Goal: Task Accomplishment & Management: Manage account settings

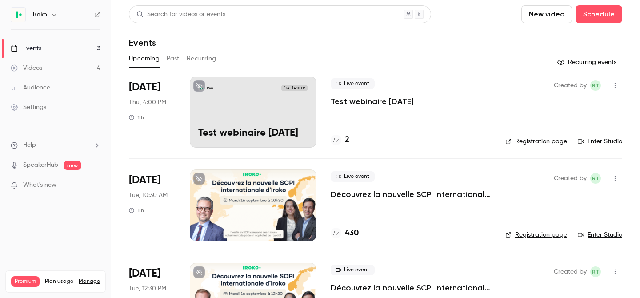
click at [236, 113] on div "Iroko Sep 11, 4:00 PM Test webinaire sept. 2025" at bounding box center [253, 111] width 127 height 71
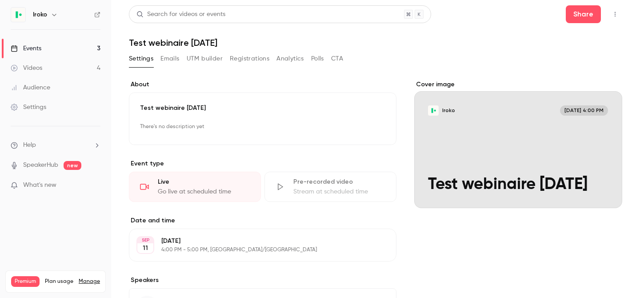
scroll to position [82, 0]
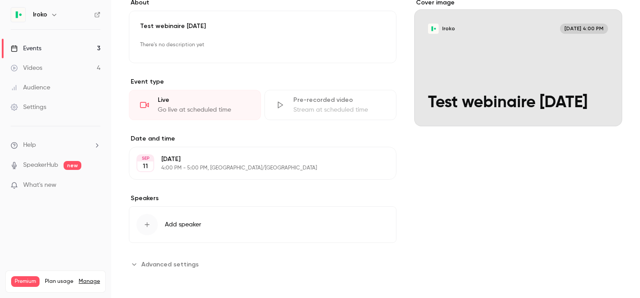
click at [214, 104] on div "Live Go live at scheduled time" at bounding box center [195, 105] width 132 height 30
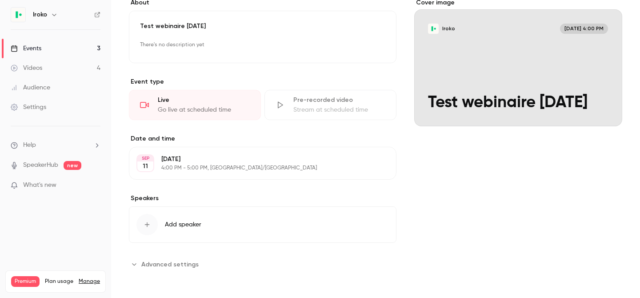
scroll to position [0, 0]
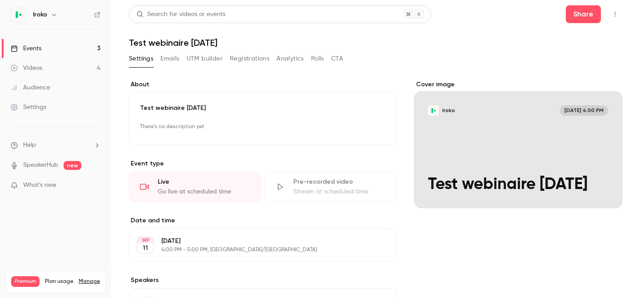
click at [182, 181] on div "Live" at bounding box center [204, 181] width 92 height 9
click at [199, 188] on div "Go live at scheduled time" at bounding box center [204, 191] width 92 height 9
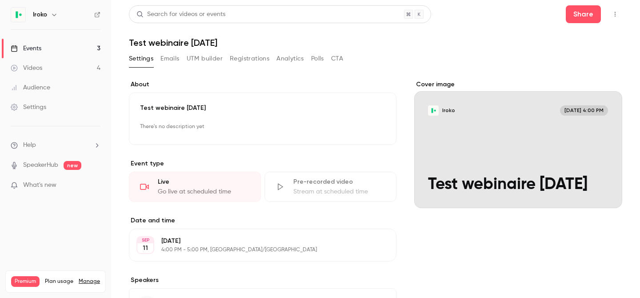
click at [199, 188] on div "Go live at scheduled time" at bounding box center [204, 191] width 92 height 9
click at [193, 186] on div "Live Go live at scheduled time" at bounding box center [195, 187] width 132 height 30
click at [517, 159] on div "Cover image" at bounding box center [518, 144] width 208 height 128
click at [0, 0] on input "Iroko Sep 11, 4:00 PM Test webinaire sept. 2025" at bounding box center [0, 0] width 0 height 0
click at [169, 58] on button "Emails" at bounding box center [170, 59] width 19 height 14
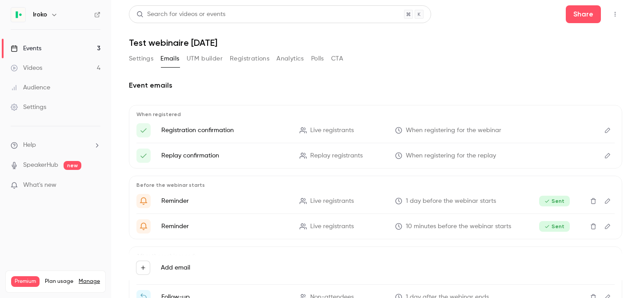
click at [199, 58] on button "UTM builder" at bounding box center [205, 59] width 36 height 14
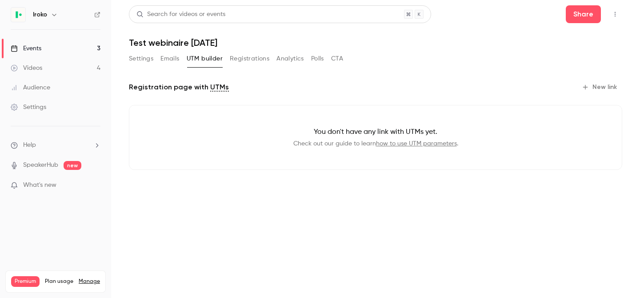
click at [245, 63] on button "Registrations" at bounding box center [250, 59] width 40 height 14
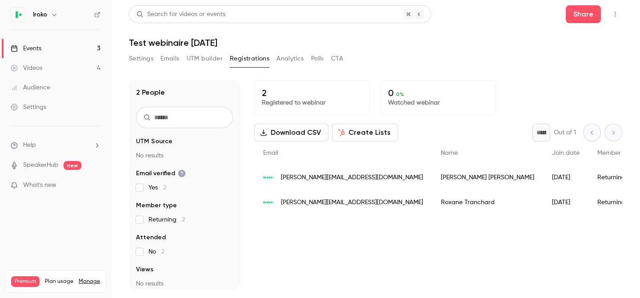
click at [310, 64] on div "Settings Emails UTM builder Registrations Analytics Polls CTA" at bounding box center [236, 59] width 214 height 14
click at [297, 56] on button "Analytics" at bounding box center [291, 59] width 28 height 14
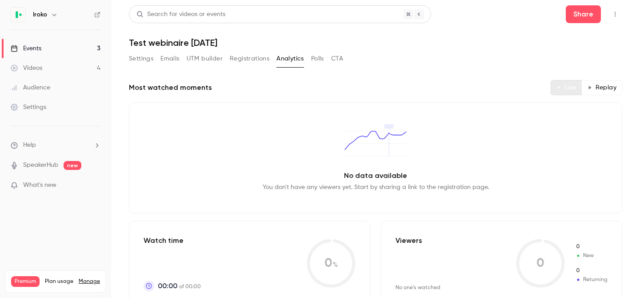
click at [569, 87] on button "Live" at bounding box center [567, 87] width 32 height 15
click at [137, 57] on button "Settings" at bounding box center [141, 59] width 24 height 14
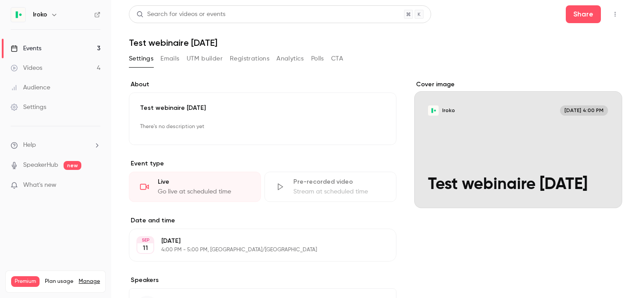
click at [614, 14] on icon "button" at bounding box center [615, 14] width 7 height 6
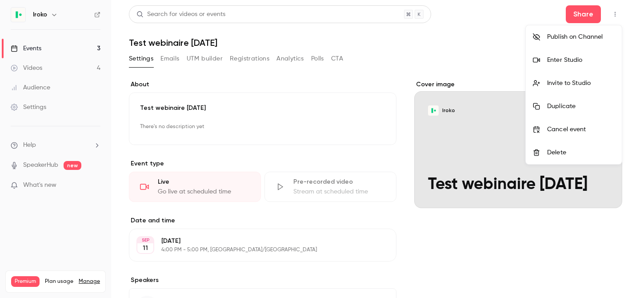
click at [567, 52] on li "Enter Studio" at bounding box center [574, 59] width 96 height 23
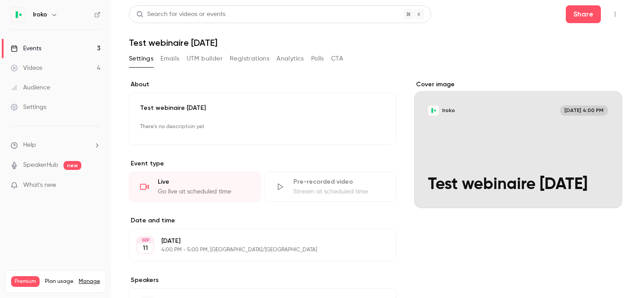
click at [619, 14] on button "button" at bounding box center [615, 14] width 14 height 14
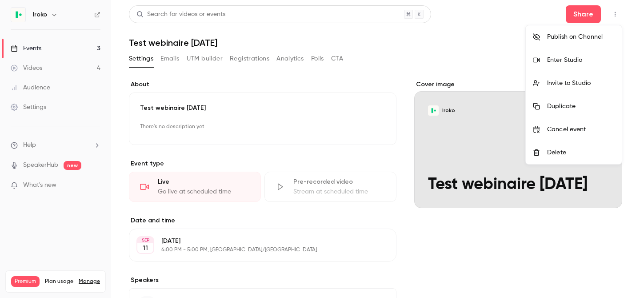
click at [580, 17] on div at bounding box center [320, 149] width 640 height 298
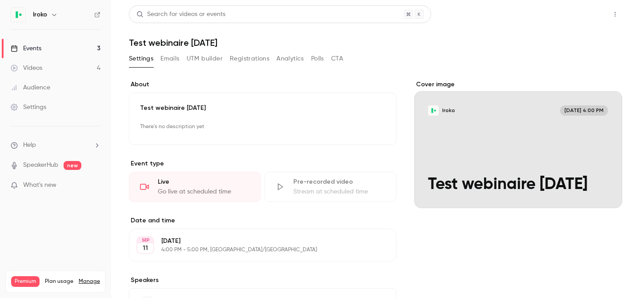
click at [579, 12] on button "Share" at bounding box center [583, 14] width 35 height 18
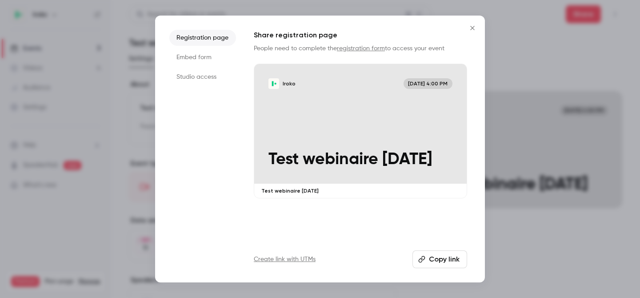
click at [438, 255] on button "Copy link" at bounding box center [440, 259] width 55 height 18
click at [477, 25] on icon "Close" at bounding box center [472, 27] width 11 height 7
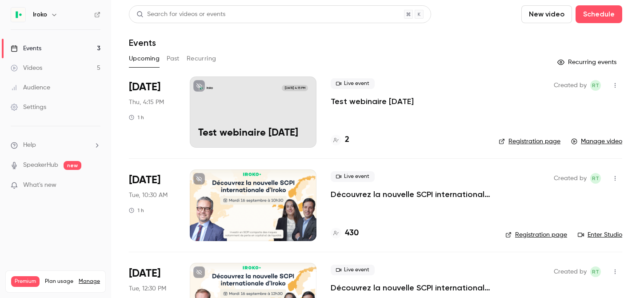
click at [256, 115] on div "Iroko Sep 11, 4:15 PM Test webinaire sept. 2025" at bounding box center [253, 111] width 127 height 71
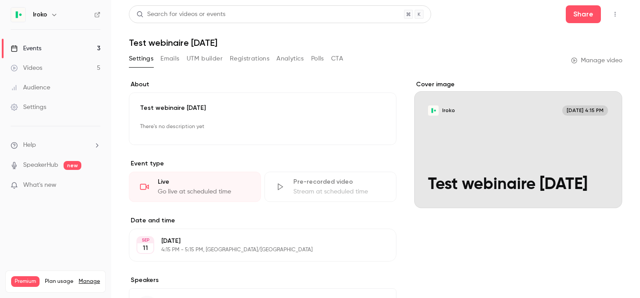
click at [618, 17] on icon "button" at bounding box center [615, 14] width 7 height 6
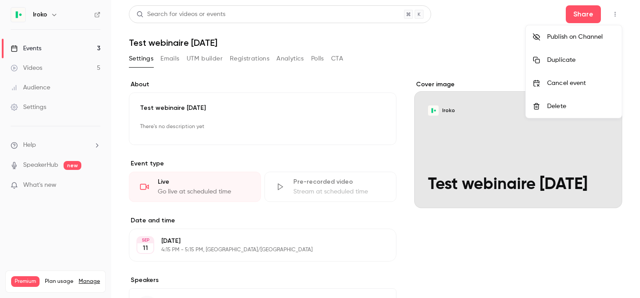
click at [383, 85] on div at bounding box center [320, 149] width 640 height 298
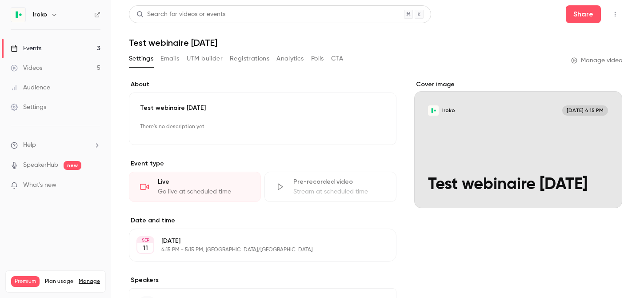
click at [225, 185] on div "Live" at bounding box center [204, 181] width 92 height 9
click at [613, 8] on button "button" at bounding box center [615, 14] width 14 height 14
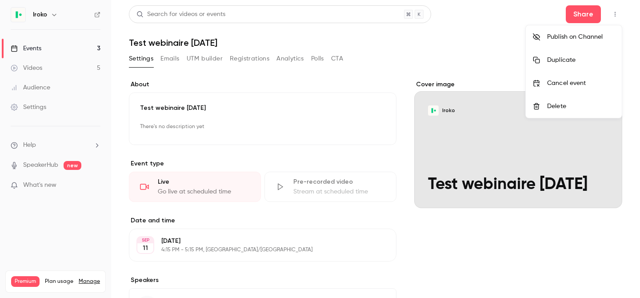
click at [271, 90] on div at bounding box center [320, 149] width 640 height 298
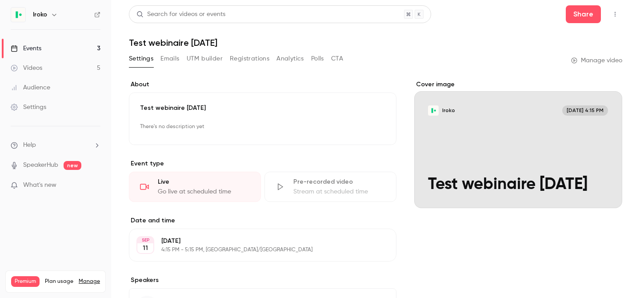
click at [198, 247] on p "4:15 PM - 5:15 PM, Europe/Paris" at bounding box center [255, 249] width 188 height 7
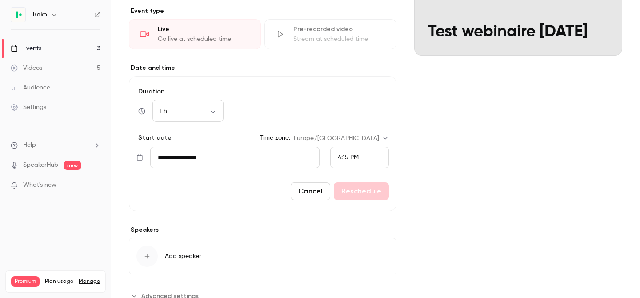
scroll to position [184, 0]
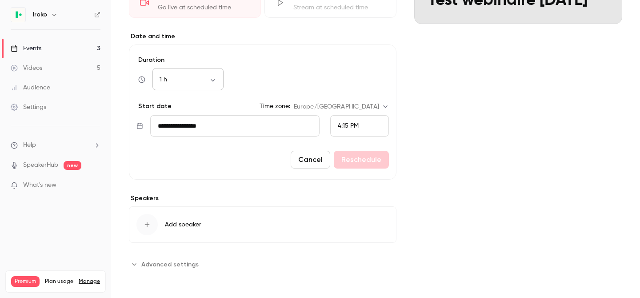
click at [194, 80] on body "**********" at bounding box center [320, 149] width 640 height 298
click at [337, 123] on div at bounding box center [320, 149] width 640 height 298
click at [317, 158] on button "Cancel" at bounding box center [311, 160] width 40 height 18
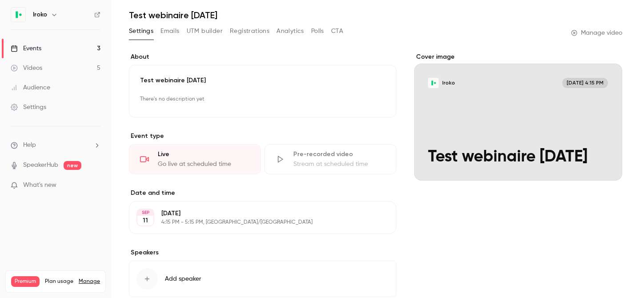
scroll to position [0, 0]
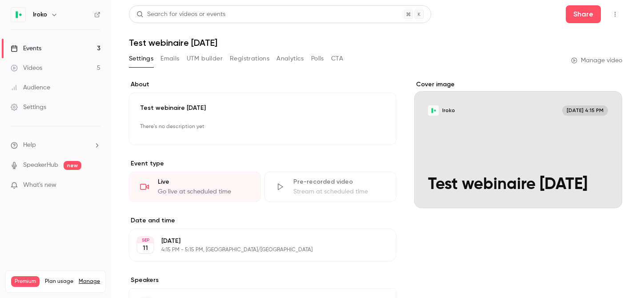
click at [589, 63] on link "Manage video" at bounding box center [596, 60] width 51 height 9
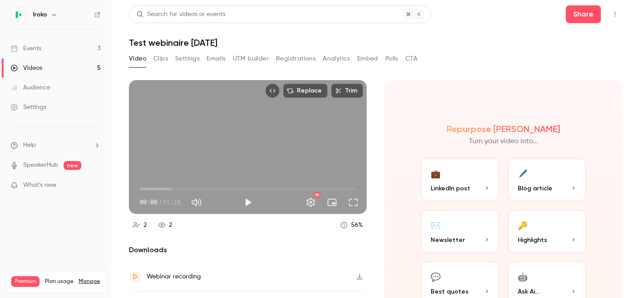
click at [32, 70] on div "Videos" at bounding box center [27, 68] width 32 height 9
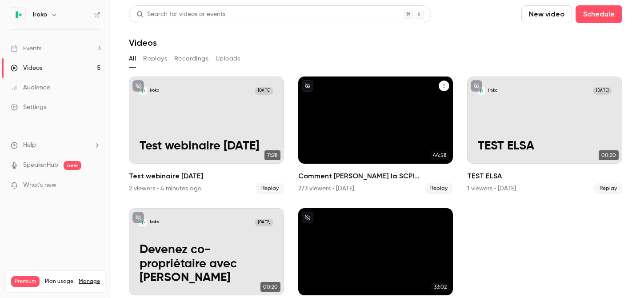
scroll to position [16, 0]
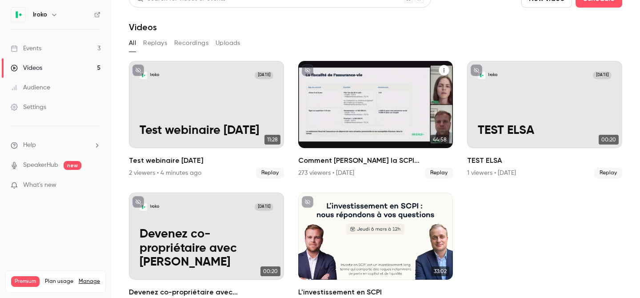
click at [358, 121] on div "Comment loger la SCPI Iroko Zen dans un contrat d’assurance-vie ?" at bounding box center [375, 104] width 155 height 87
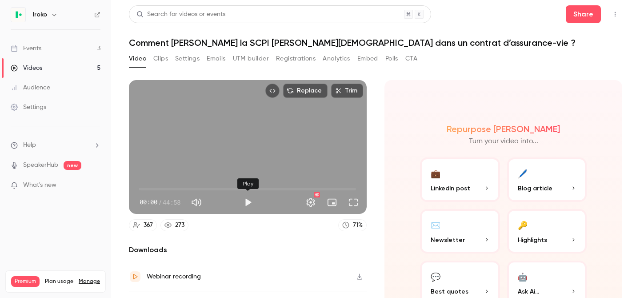
click at [245, 197] on button "Play" at bounding box center [248, 202] width 18 height 18
click at [337, 189] on span "00:01" at bounding box center [248, 189] width 217 height 14
click at [347, 189] on span "41:01" at bounding box center [248, 189] width 217 height 14
click at [353, 190] on span "43:02" at bounding box center [248, 189] width 217 height 14
click at [334, 190] on span "44:20" at bounding box center [248, 189] width 217 height 14
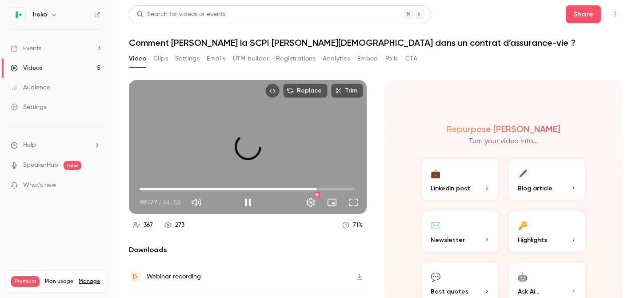
click at [317, 189] on span "36:51" at bounding box center [248, 189] width 217 height 14
click at [306, 186] on span "34:38" at bounding box center [248, 189] width 217 height 14
click at [330, 187] on span "39:31" at bounding box center [248, 189] width 217 height 14
click at [338, 187] on span "41:17" at bounding box center [248, 189] width 217 height 14
click at [350, 189] on span "43:35" at bounding box center [248, 189] width 217 height 14
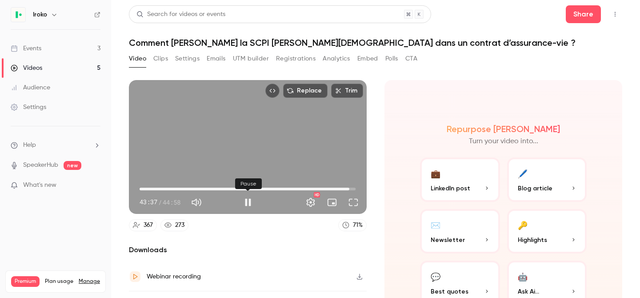
type input "******"
click at [251, 202] on button "Pause" at bounding box center [248, 202] width 18 height 18
click at [614, 13] on icon "Top Bar Actions" at bounding box center [615, 14] width 7 height 6
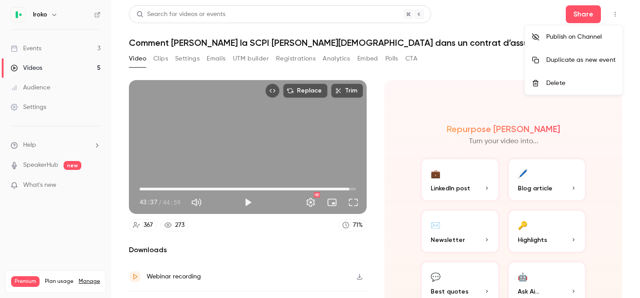
click at [31, 75] on div at bounding box center [320, 149] width 640 height 298
click at [32, 64] on div "Videos" at bounding box center [27, 68] width 32 height 9
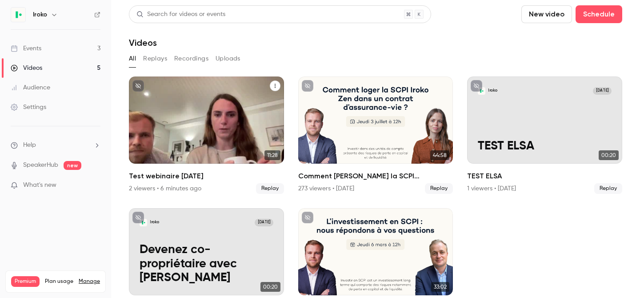
click at [189, 100] on div "Iroko Sep 11 Test webinaire sept. 2025" at bounding box center [206, 119] width 155 height 87
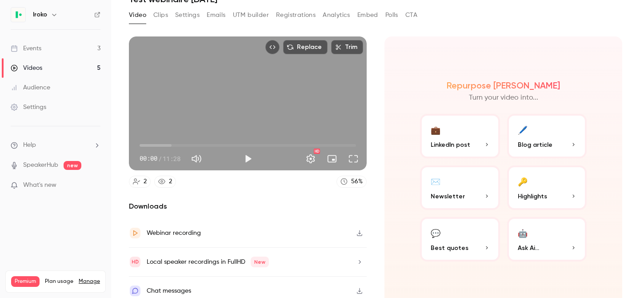
scroll to position [51, 0]
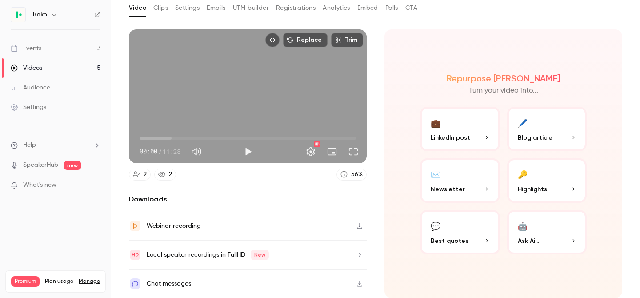
click at [40, 57] on link "Events 3" at bounding box center [55, 49] width 111 height 20
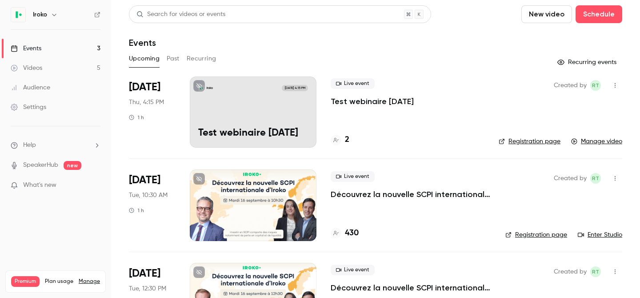
click at [268, 112] on div "Iroko Sep 11, 4:15 PM Test webinaire sept. 2025" at bounding box center [253, 111] width 127 height 71
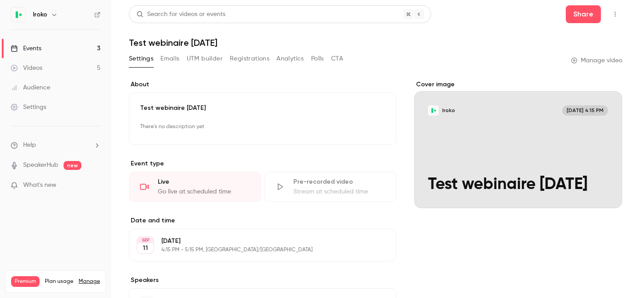
scroll to position [82, 0]
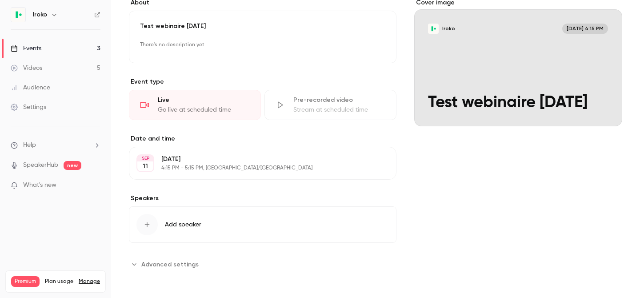
click at [380, 157] on button "Edit" at bounding box center [373, 163] width 32 height 14
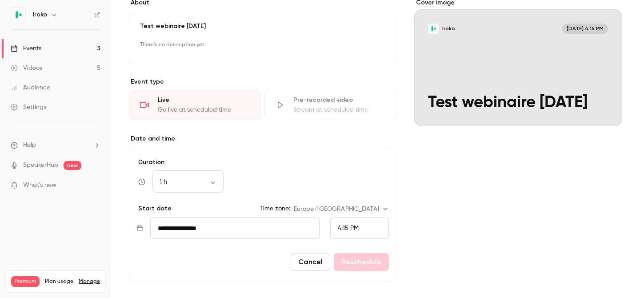
click at [382, 220] on div "4:15 PM" at bounding box center [359, 227] width 59 height 21
click at [359, 141] on div "4:15 PM" at bounding box center [360, 138] width 44 height 9
click at [354, 228] on span "4:15 PM" at bounding box center [348, 228] width 21 height 6
click at [358, 166] on div "4:30 PM" at bounding box center [360, 162] width 44 height 9
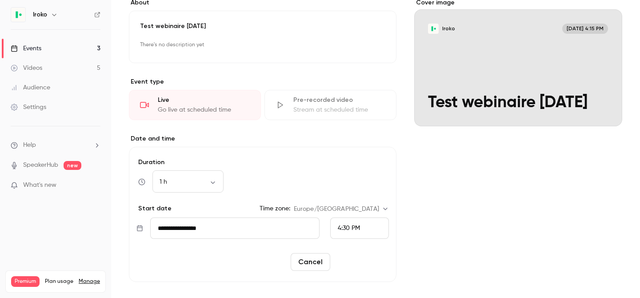
click at [364, 263] on button "Reschedule" at bounding box center [361, 262] width 55 height 18
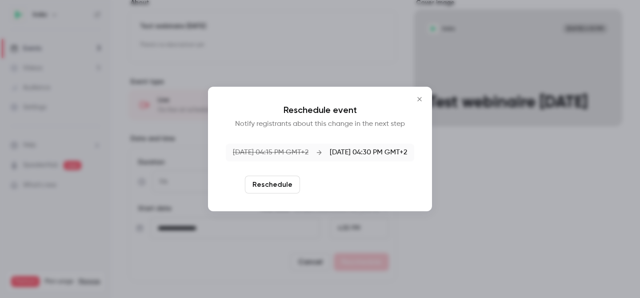
click at [342, 182] on button "Reschedule and notify" at bounding box center [350, 185] width 92 height 18
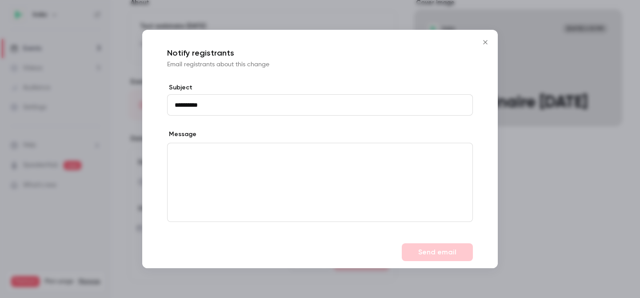
type input "**********"
click at [331, 217] on div "editor" at bounding box center [320, 182] width 305 height 78
click at [438, 258] on button "Send email" at bounding box center [437, 252] width 71 height 18
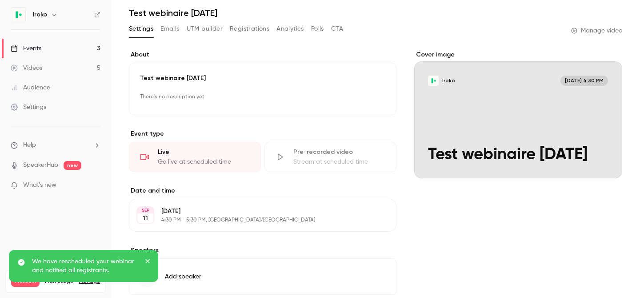
scroll to position [0, 0]
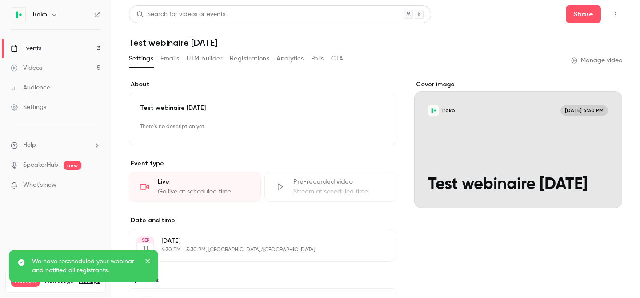
click at [609, 15] on button "button" at bounding box center [615, 14] width 14 height 14
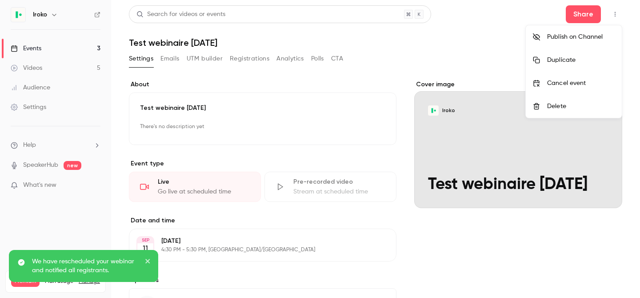
click at [609, 15] on div at bounding box center [320, 149] width 640 height 298
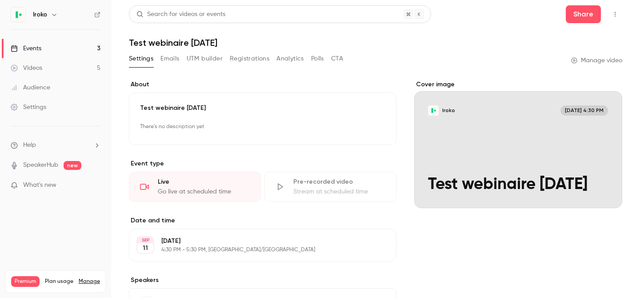
click at [615, 14] on icon "button" at bounding box center [615, 14] width 1 height 5
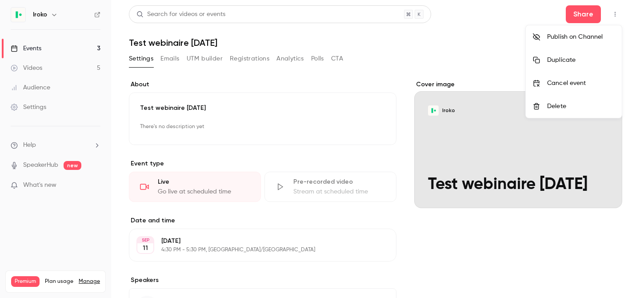
click at [615, 14] on div at bounding box center [320, 149] width 640 height 298
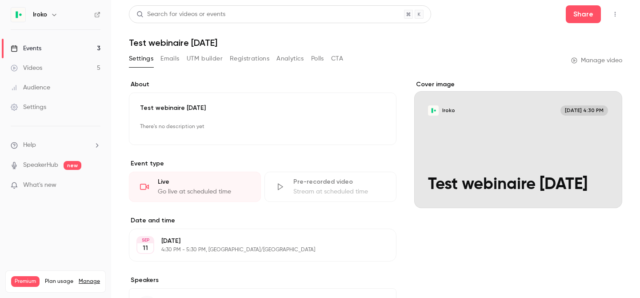
click at [40, 49] on div "Events" at bounding box center [26, 48] width 31 height 9
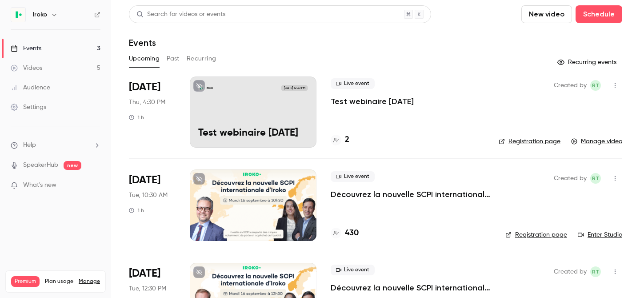
click at [251, 102] on div "[PERSON_NAME] [DATE] 4:30 PM Test webinaire [DATE]" at bounding box center [253, 111] width 127 height 71
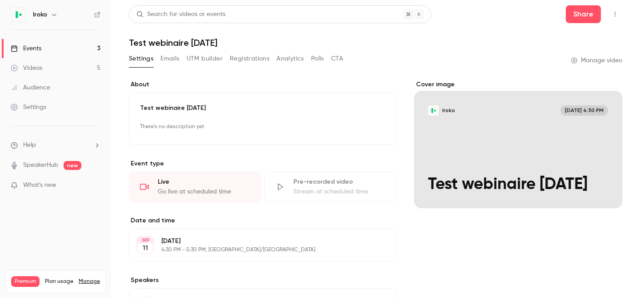
click at [622, 14] on button "button" at bounding box center [615, 14] width 14 height 14
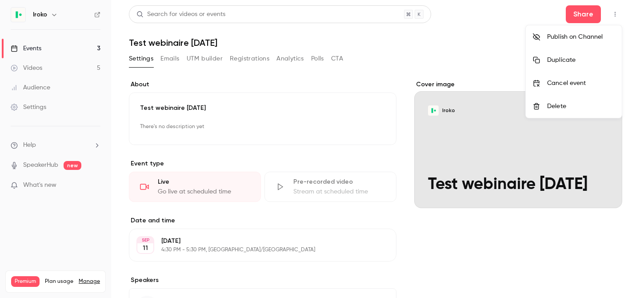
click at [379, 84] on div at bounding box center [320, 149] width 640 height 298
